Goal: Information Seeking & Learning: Learn about a topic

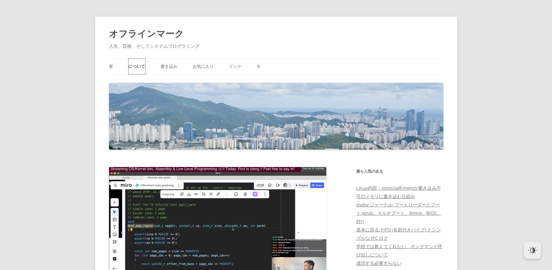
click at [134, 66] on font "について" at bounding box center [136, 66] width 17 height 6
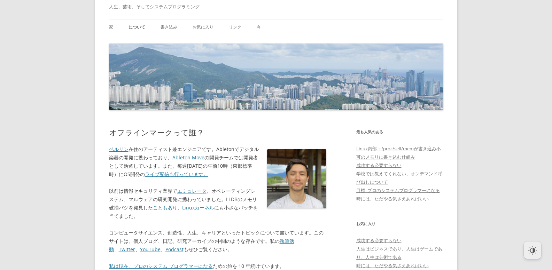
scroll to position [104, 0]
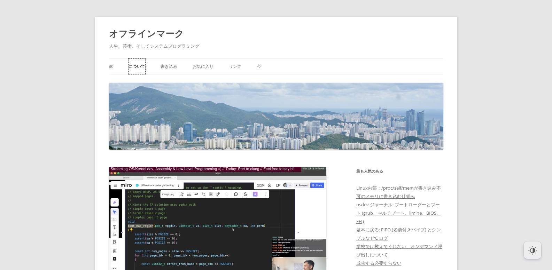
click at [139, 66] on font "について" at bounding box center [136, 66] width 17 height 6
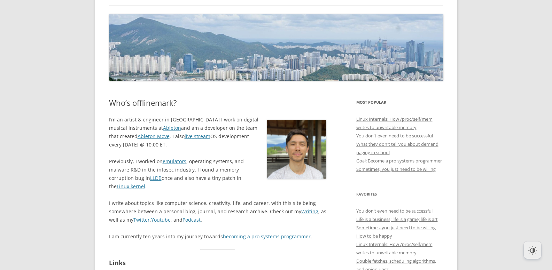
scroll to position [70, 0]
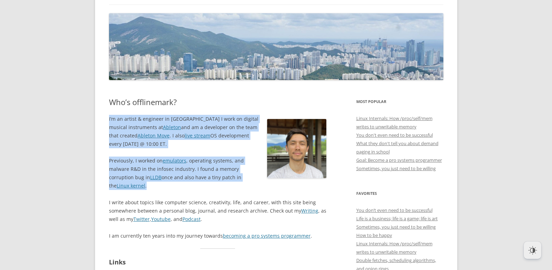
drag, startPoint x: 160, startPoint y: 188, endPoint x: 106, endPoint y: 112, distance: 92.7
copy div "I’m an artist & engineer in Berlin. I work on digital musical instruments at Ab…"
